Goal: Task Accomplishment & Management: Use online tool/utility

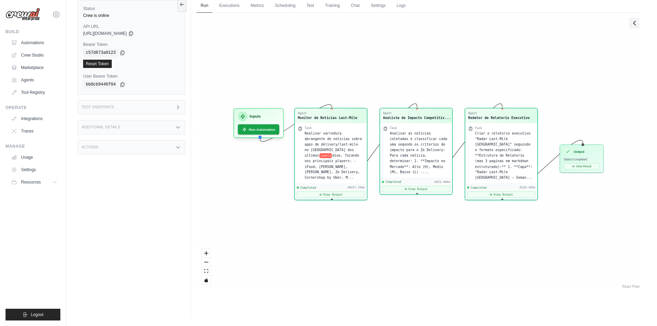
click at [635, 24] on icon at bounding box center [635, 23] width 7 height 7
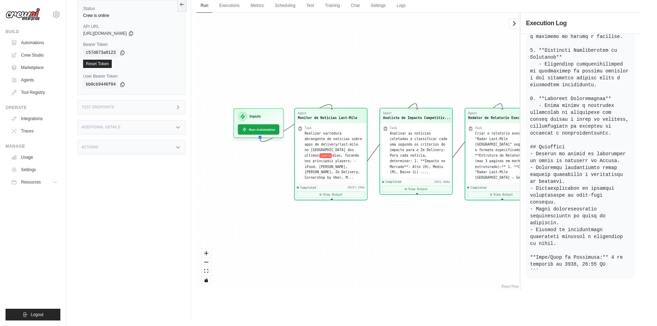
scroll to position [474, 0]
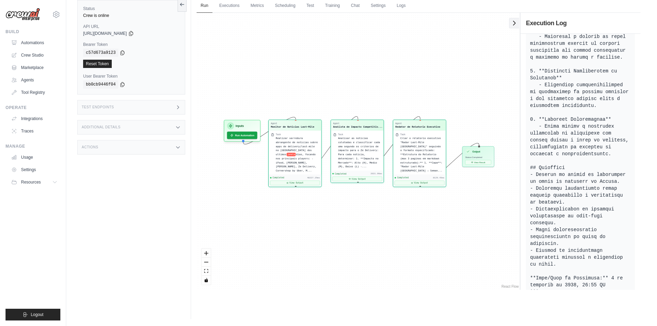
click at [515, 27] on button at bounding box center [514, 23] width 10 height 10
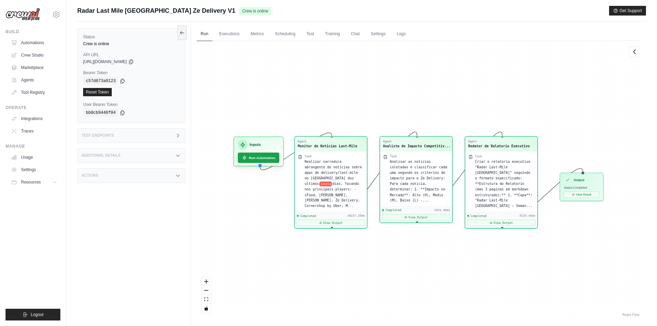
scroll to position [0, 0]
click at [36, 181] on span "Resources" at bounding box center [32, 182] width 20 height 6
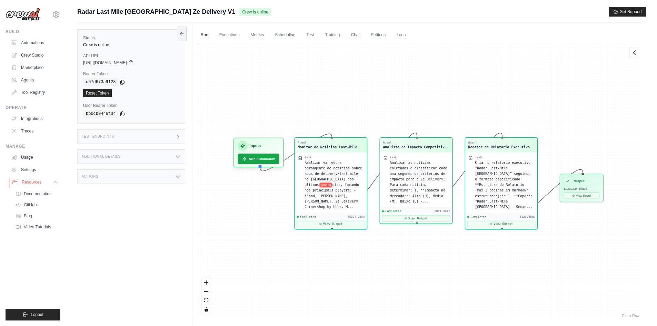
click at [47, 183] on button "Resources" at bounding box center [35, 182] width 52 height 11
click at [32, 55] on link "Crew Studio" at bounding box center [35, 55] width 52 height 11
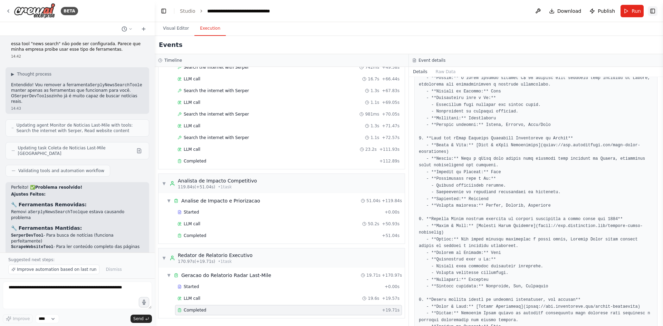
click at [653, 9] on button "Toggle Right Sidebar" at bounding box center [652, 11] width 10 height 10
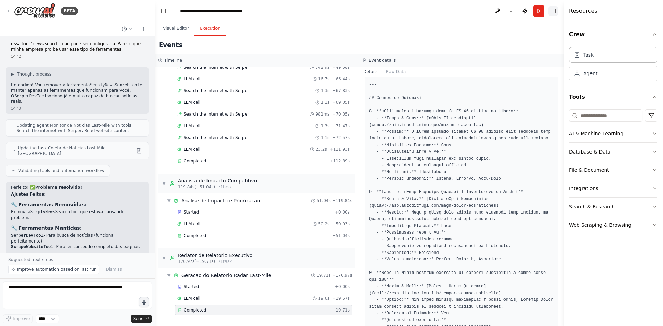
scroll to position [441, 0]
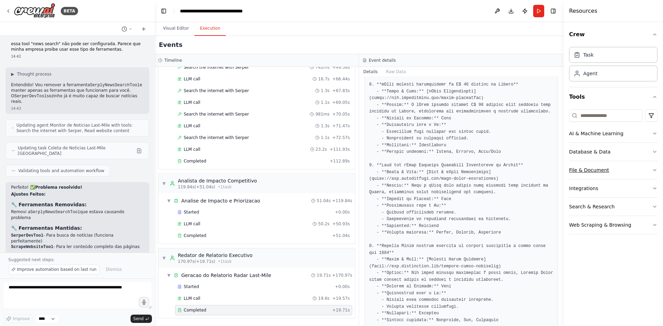
click at [637, 169] on button "File & Document" at bounding box center [613, 170] width 88 height 18
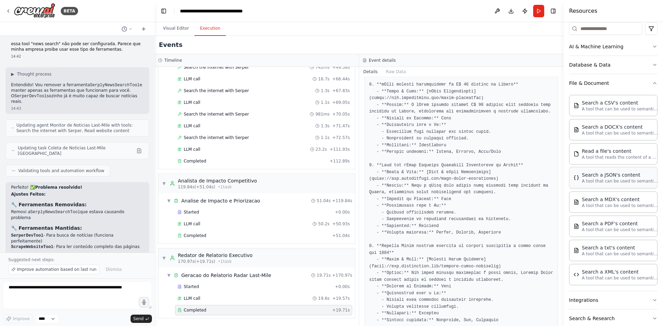
scroll to position [104, 0]
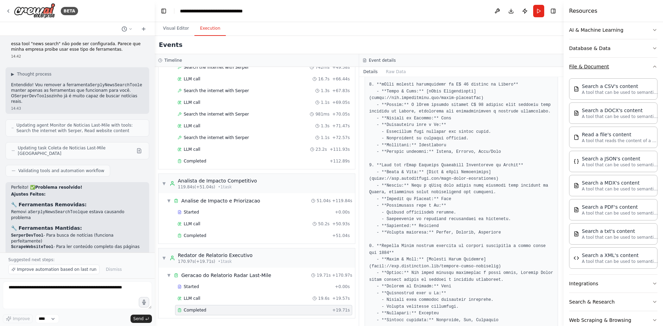
click at [643, 67] on button "File & Document" at bounding box center [613, 67] width 88 height 18
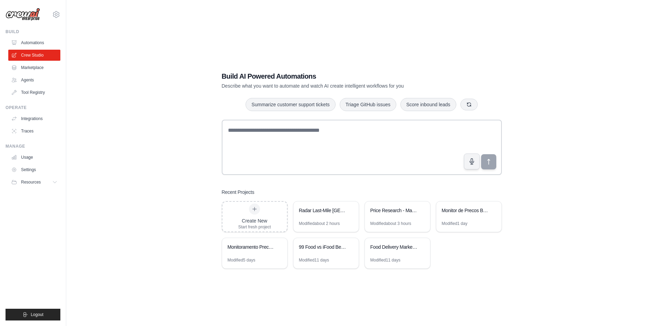
click at [539, 136] on div "Build AI Powered Automations Describe what you want to automate and watch AI cr…" at bounding box center [361, 170] width 569 height 326
click at [422, 210] on icon at bounding box center [421, 209] width 3 height 3
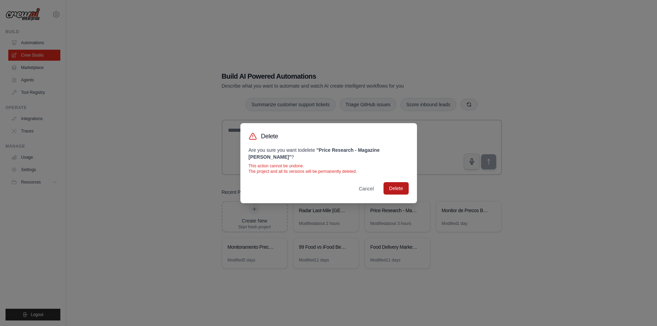
click at [390, 186] on button "Delete" at bounding box center [396, 188] width 25 height 12
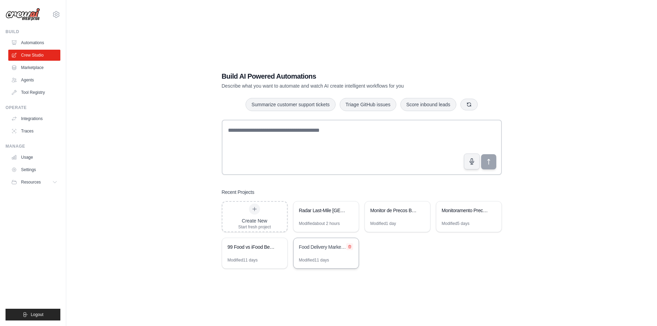
click at [349, 247] on icon at bounding box center [350, 247] width 4 height 4
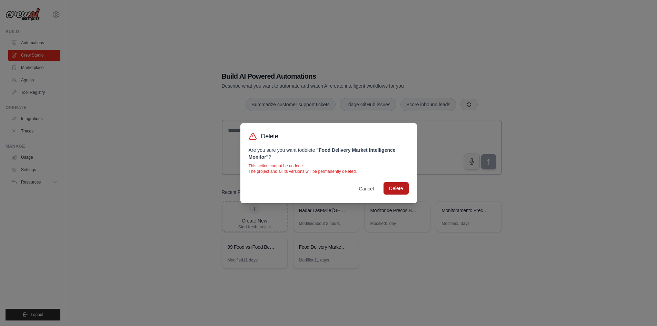
click at [394, 188] on button "Delete" at bounding box center [396, 188] width 25 height 12
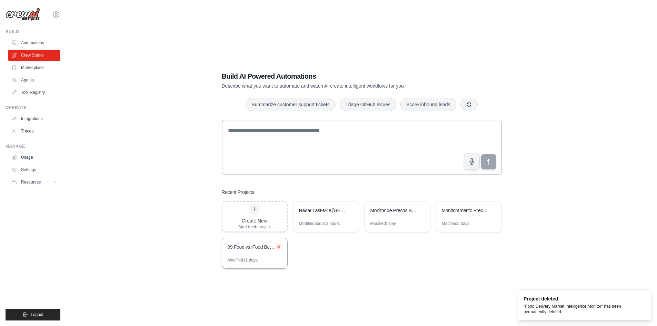
click at [277, 246] on icon at bounding box center [278, 246] width 3 height 3
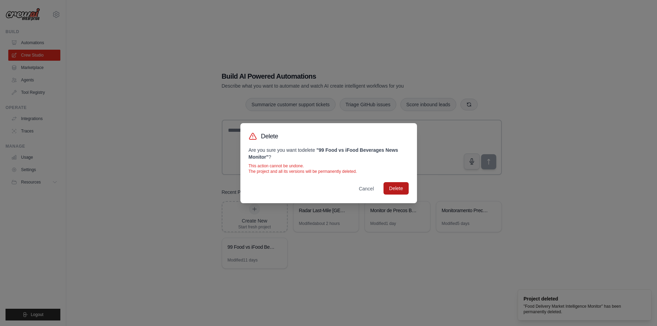
click at [399, 191] on button "Delete" at bounding box center [396, 188] width 25 height 12
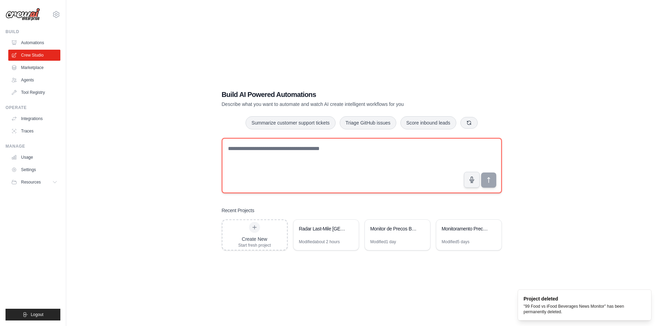
click at [251, 169] on textarea at bounding box center [362, 165] width 280 height 55
